Goal: Task Accomplishment & Management: Manage account settings

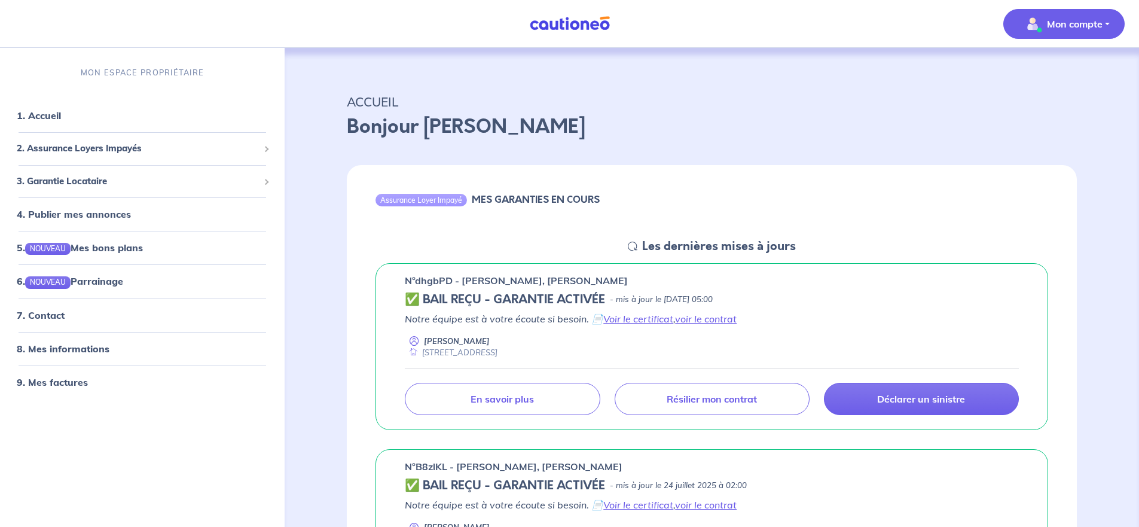
click at [1067, 21] on p "Mon compte" at bounding box center [1075, 24] width 56 height 14
click at [1043, 70] on link "Mes informations" at bounding box center [1052, 74] width 96 height 19
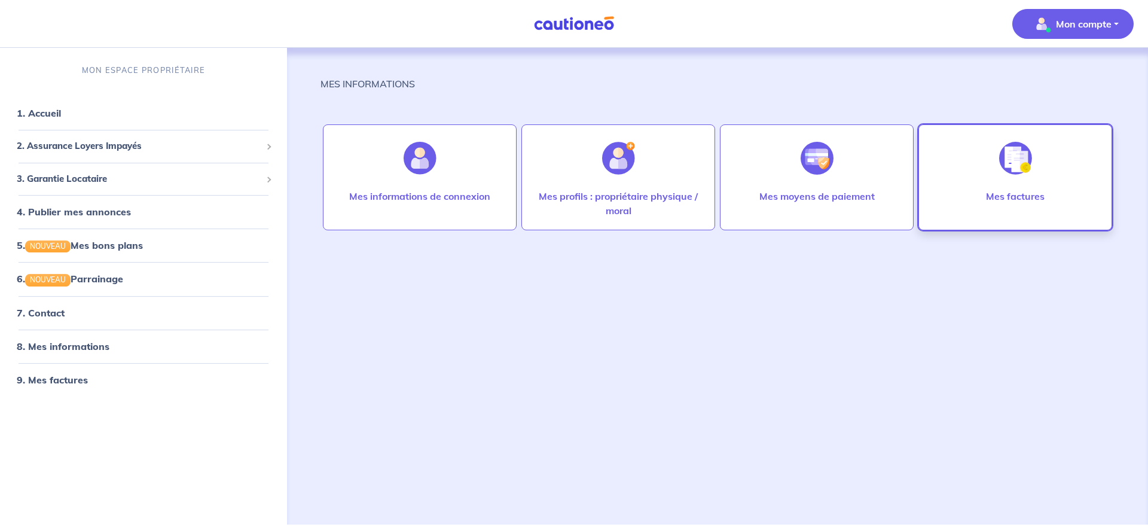
click at [1013, 164] on img at bounding box center [1015, 158] width 33 height 33
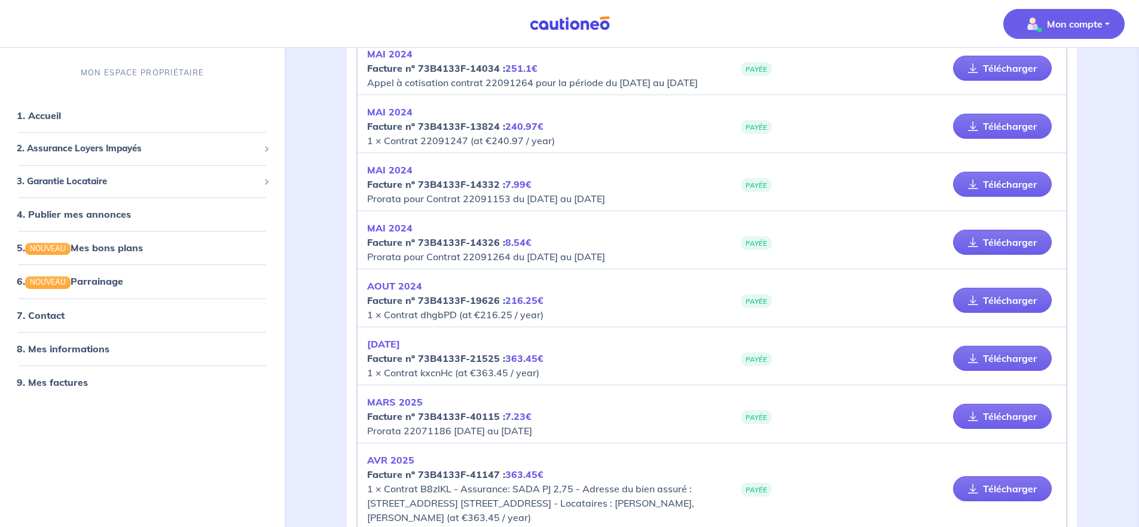
scroll to position [534, 0]
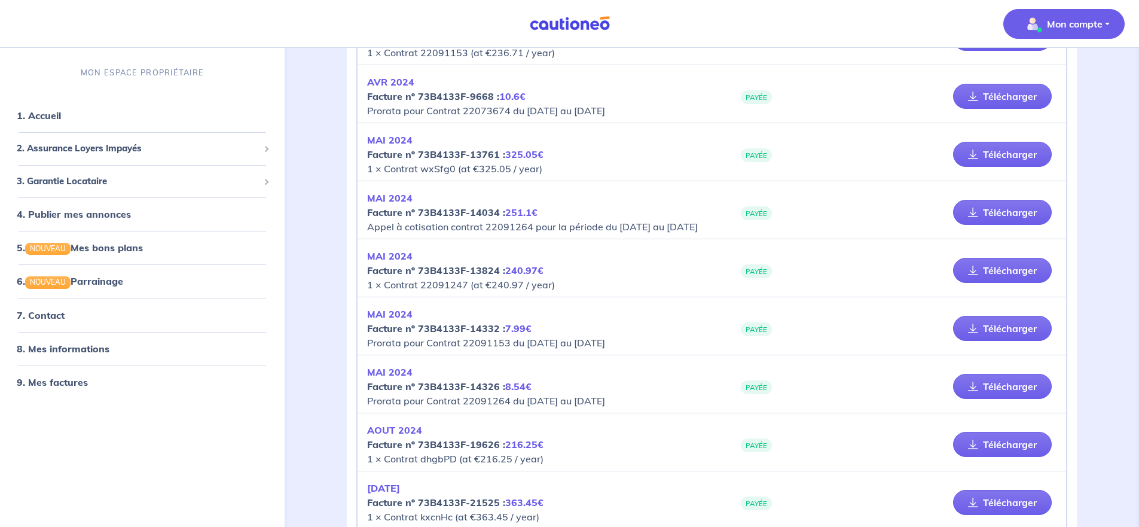
click at [1067, 18] on p "Mon compte" at bounding box center [1075, 24] width 56 height 14
click at [1037, 99] on link "Me déconnecter" at bounding box center [1052, 102] width 96 height 19
